Goal: Transaction & Acquisition: Download file/media

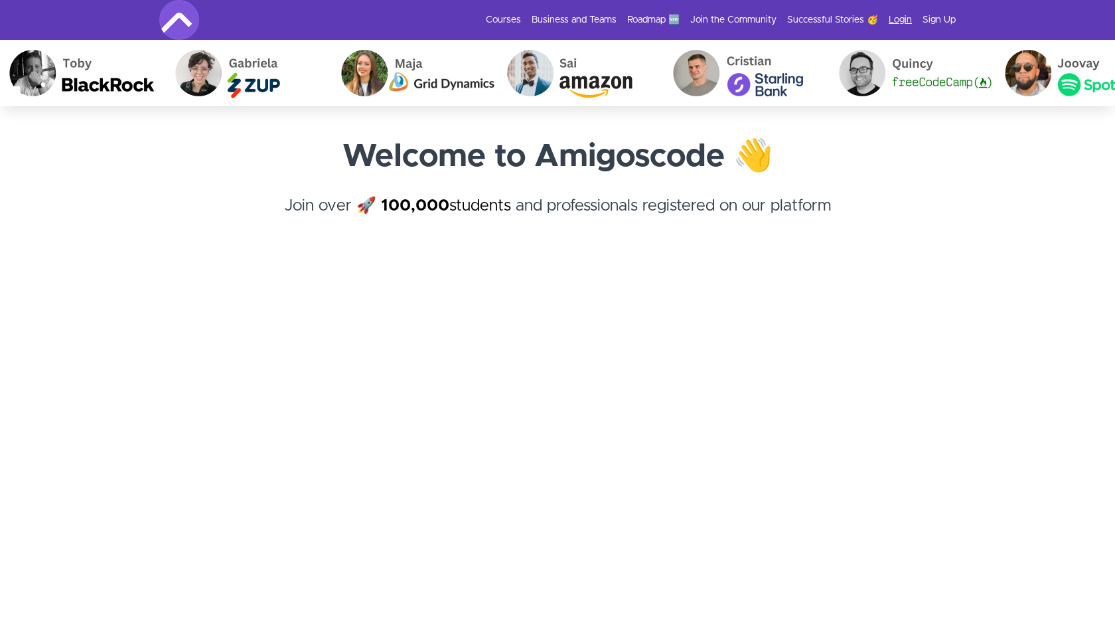
click at [892, 24] on link "Login" at bounding box center [900, 19] width 23 height 13
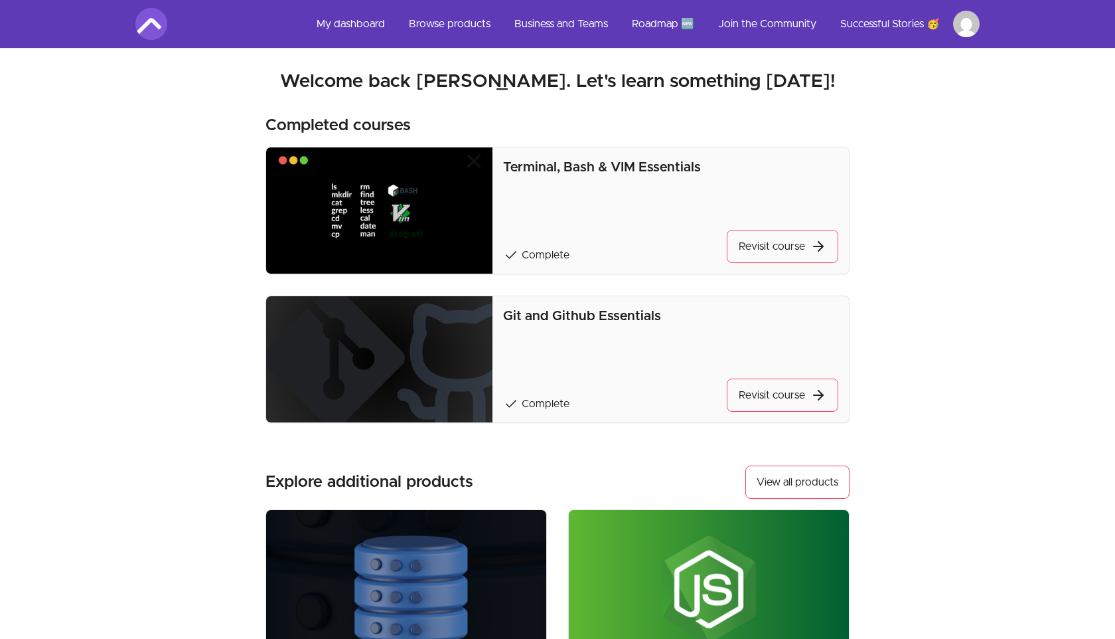
click at [562, 253] on span "Complete" at bounding box center [546, 255] width 48 height 11
click at [610, 231] on div "check Complete Revisit course" at bounding box center [670, 246] width 335 height 33
click at [727, 250] on link "Revisit course" at bounding box center [783, 246] width 112 height 33
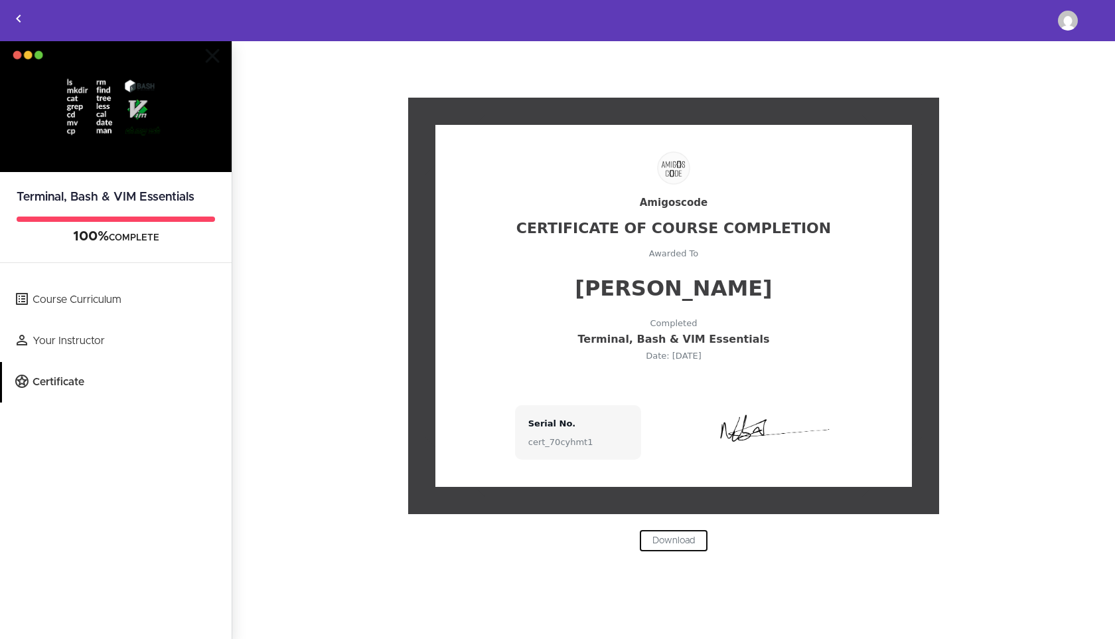
click at [685, 541] on link "Download" at bounding box center [673, 540] width 69 height 23
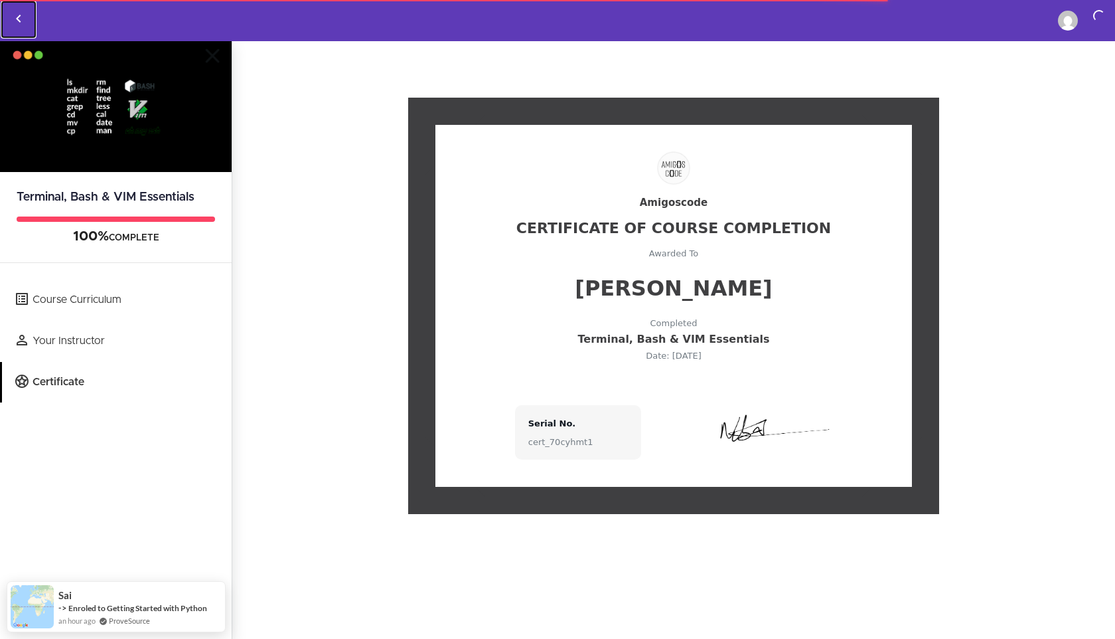
click at [22, 17] on icon "Back to courses" at bounding box center [19, 19] width 16 height 16
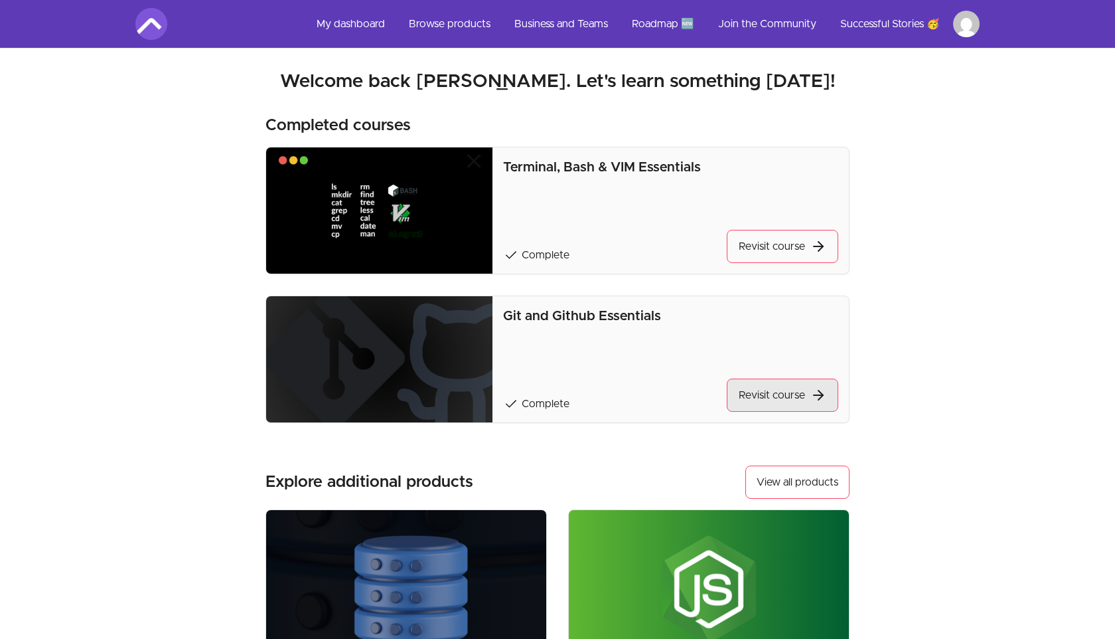
click at [767, 386] on link "Revisit course" at bounding box center [783, 394] width 112 height 33
